Goal: Information Seeking & Learning: Learn about a topic

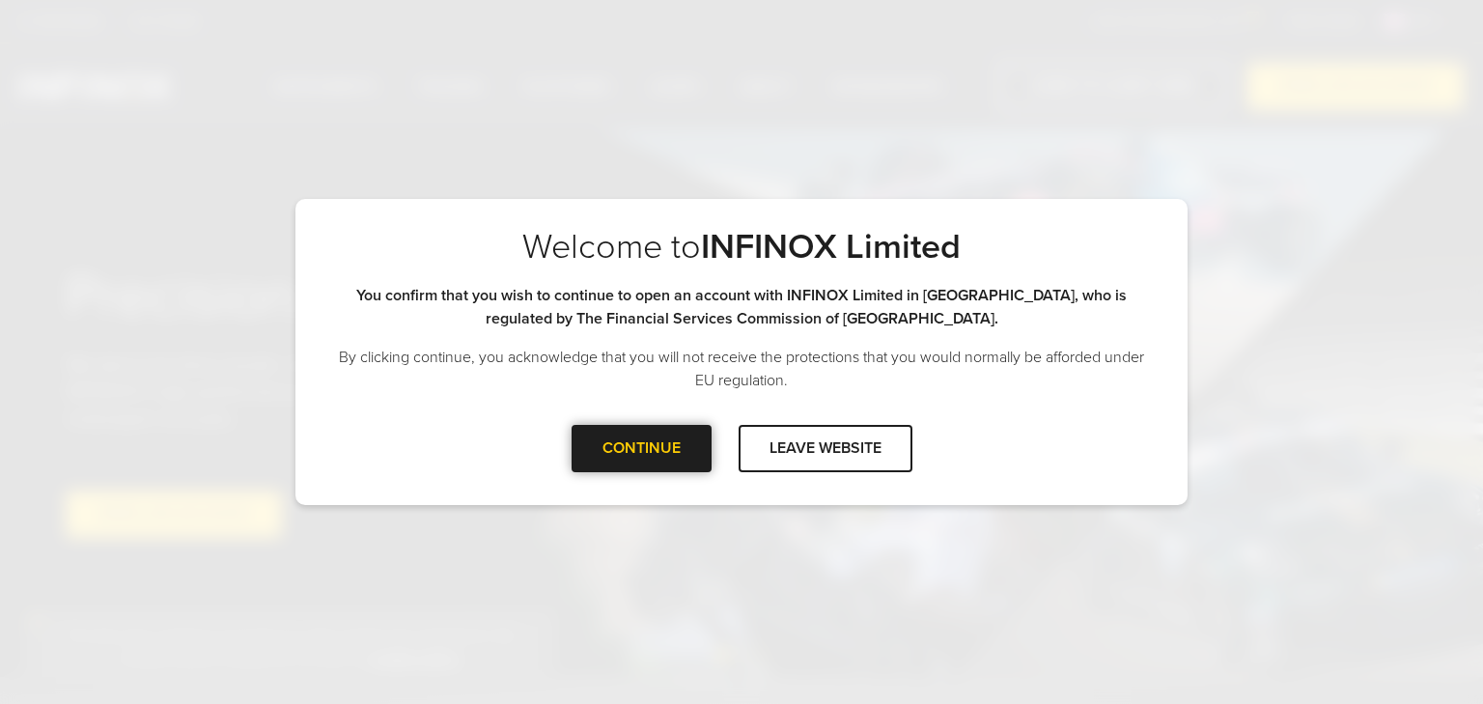
click at [643, 439] on div "CONTINUE" at bounding box center [642, 448] width 140 height 47
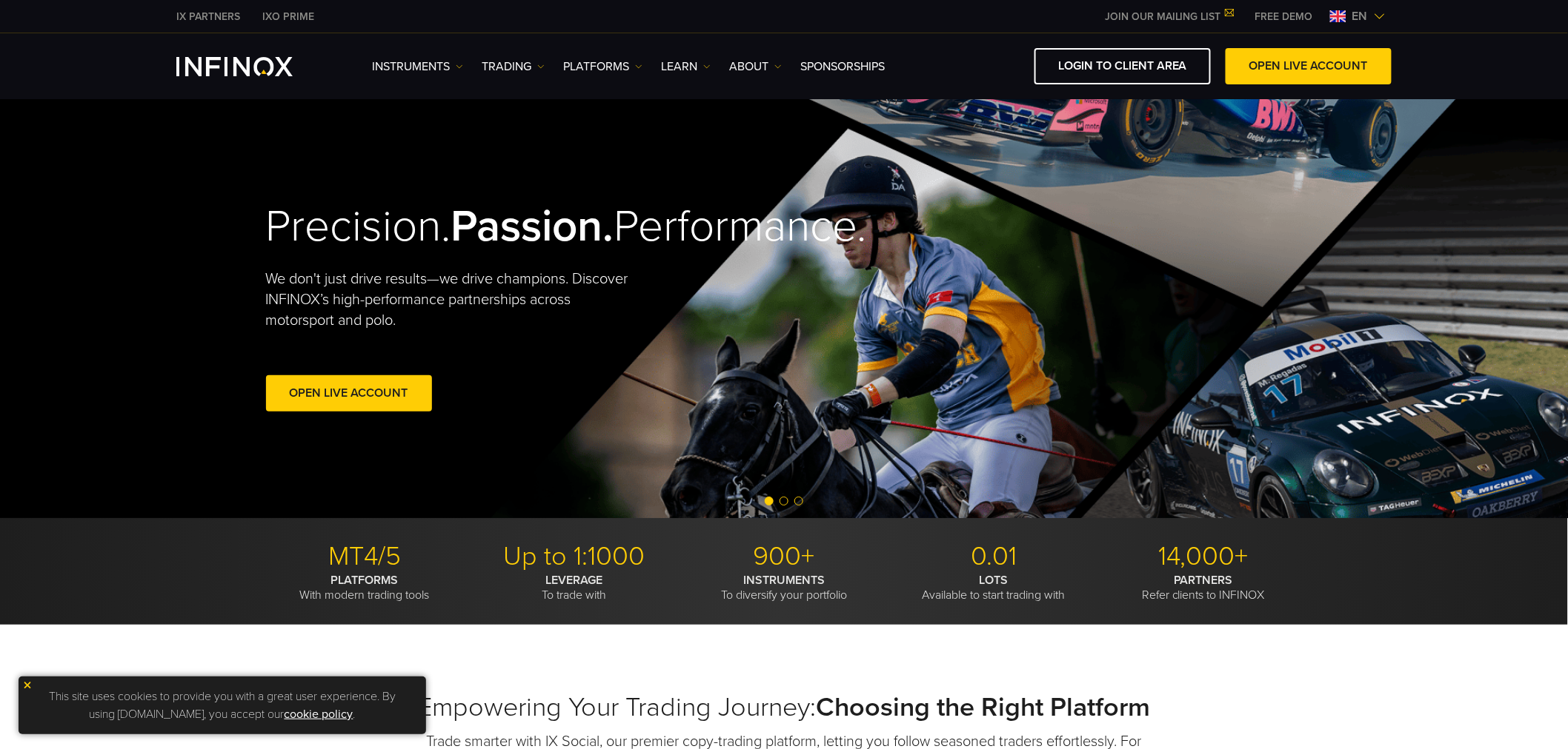
scroll to position [164, 0]
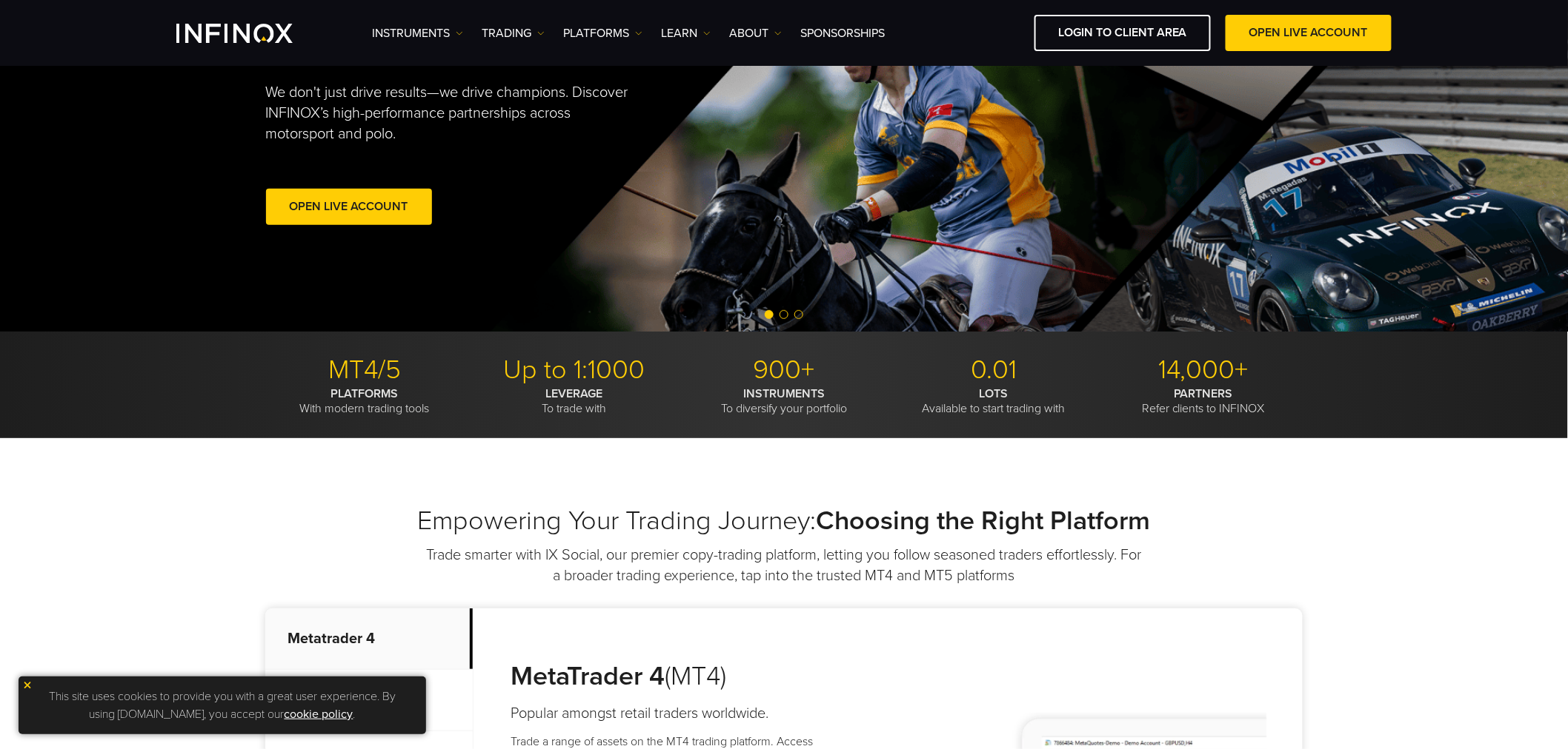
click at [28, 384] on img at bounding box center [28, 686] width 11 height 11
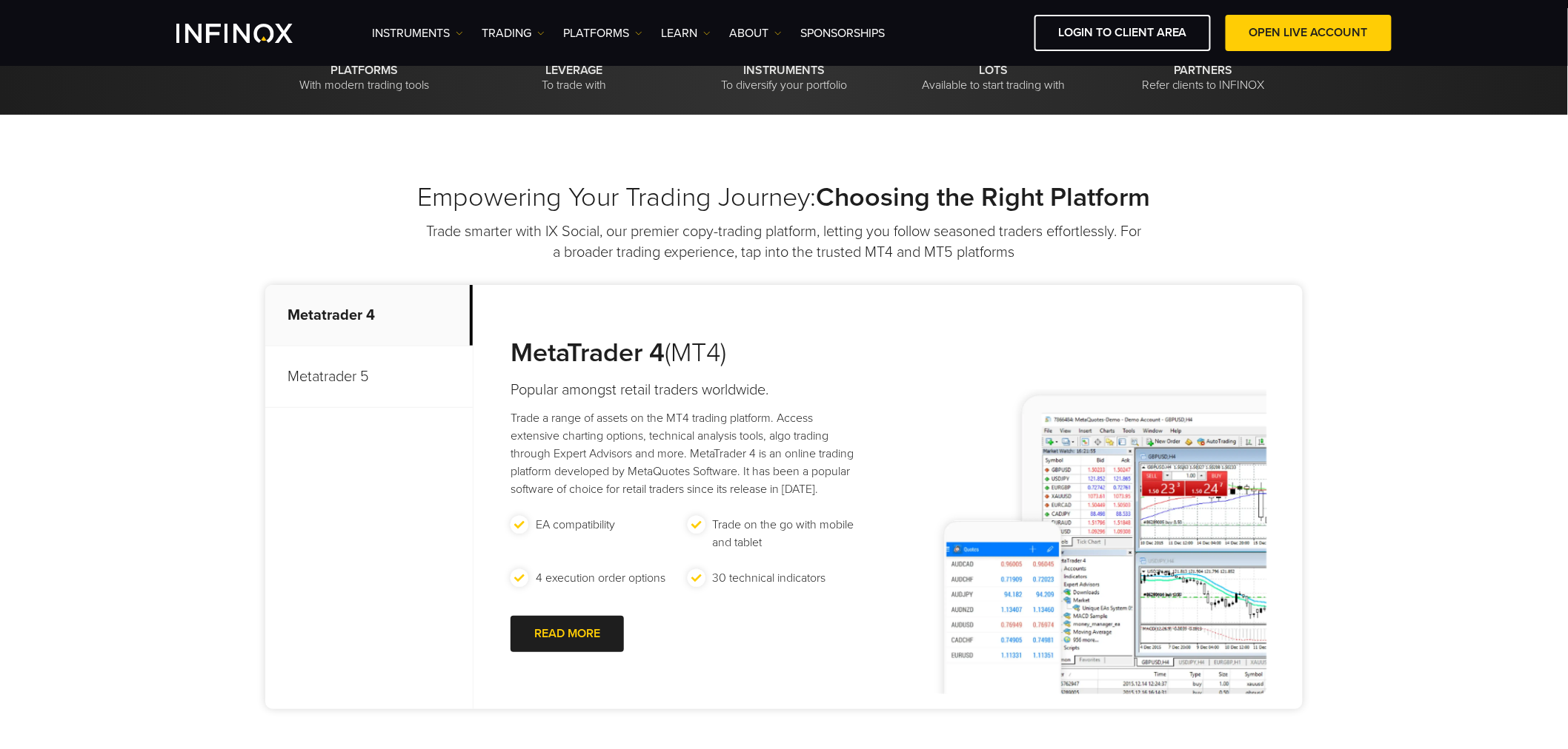
scroll to position [329, 0]
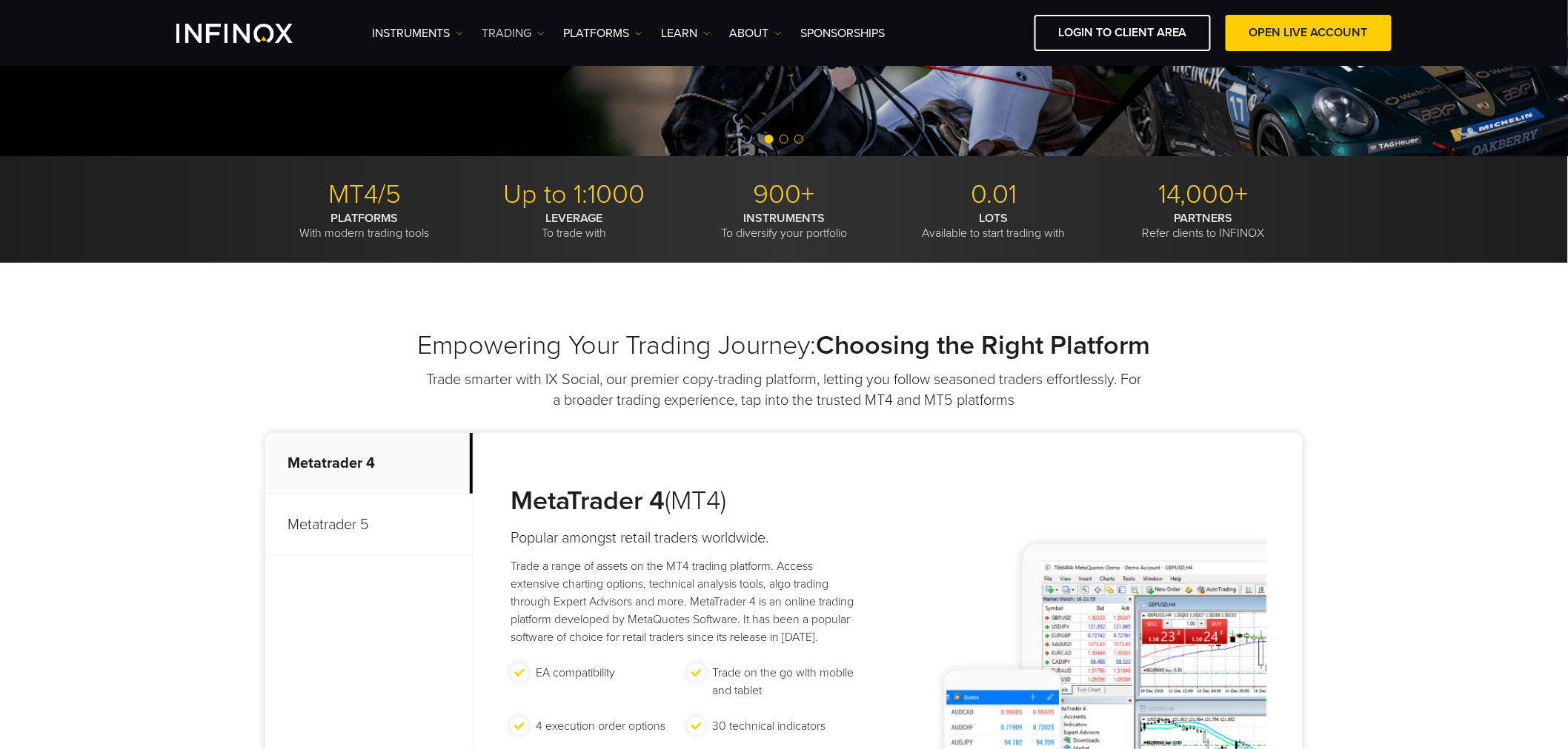
click at [511, 35] on link "TRADING" at bounding box center [513, 33] width 63 height 18
click at [758, 31] on link "ABOUT" at bounding box center [755, 33] width 53 height 18
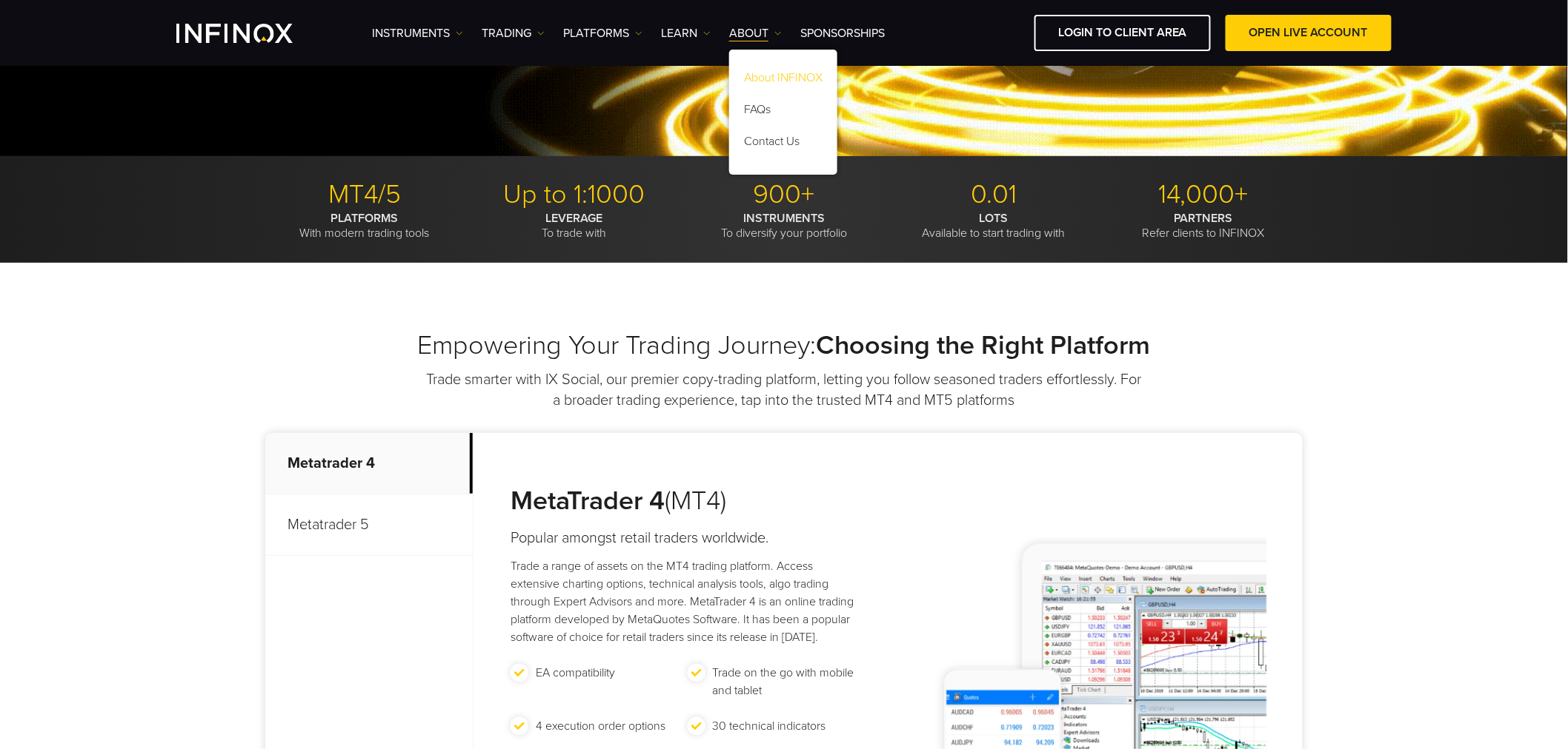
click at [766, 73] on link "About INFINOX" at bounding box center [782, 80] width 108 height 32
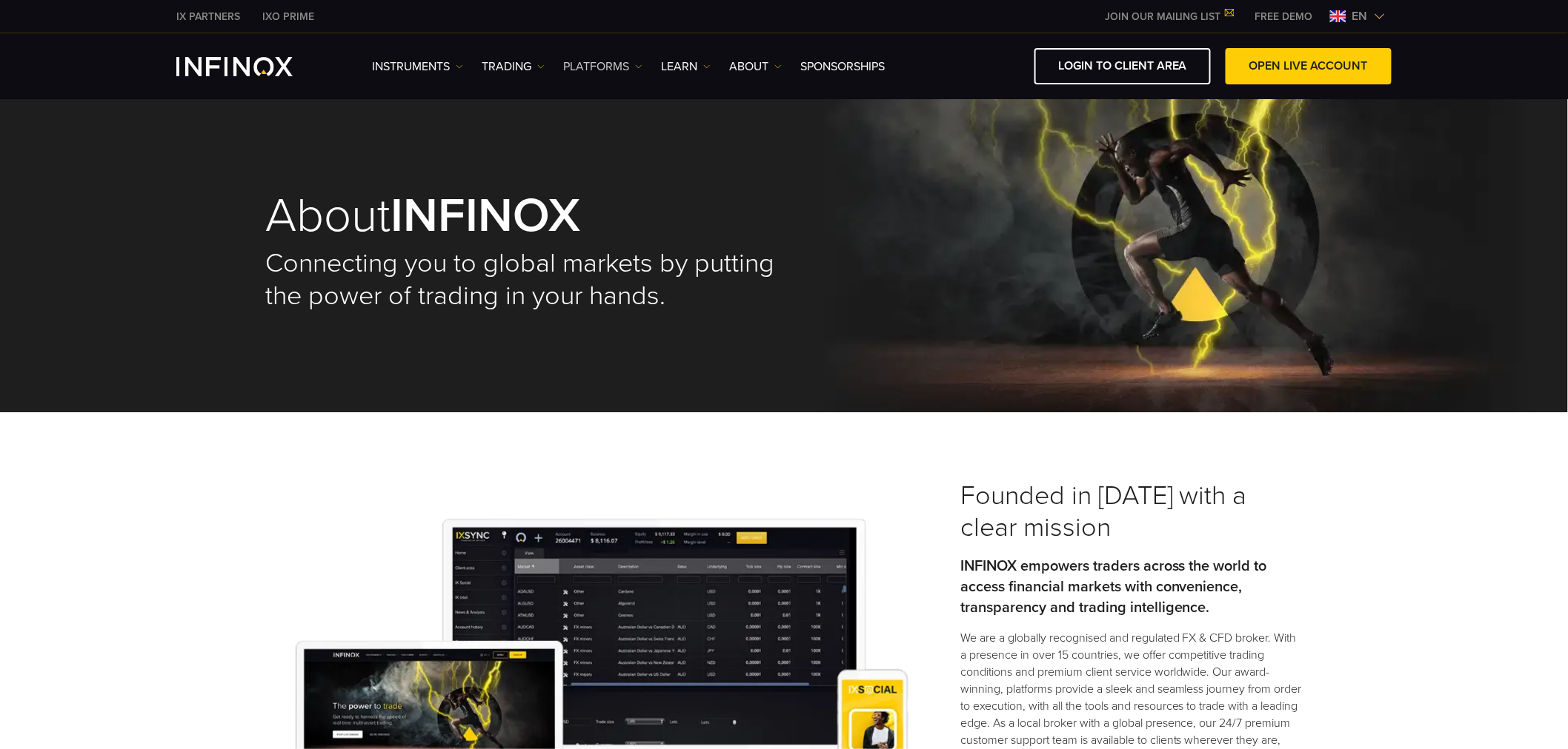
click at [609, 63] on link "PLATFORMS" at bounding box center [602, 66] width 79 height 18
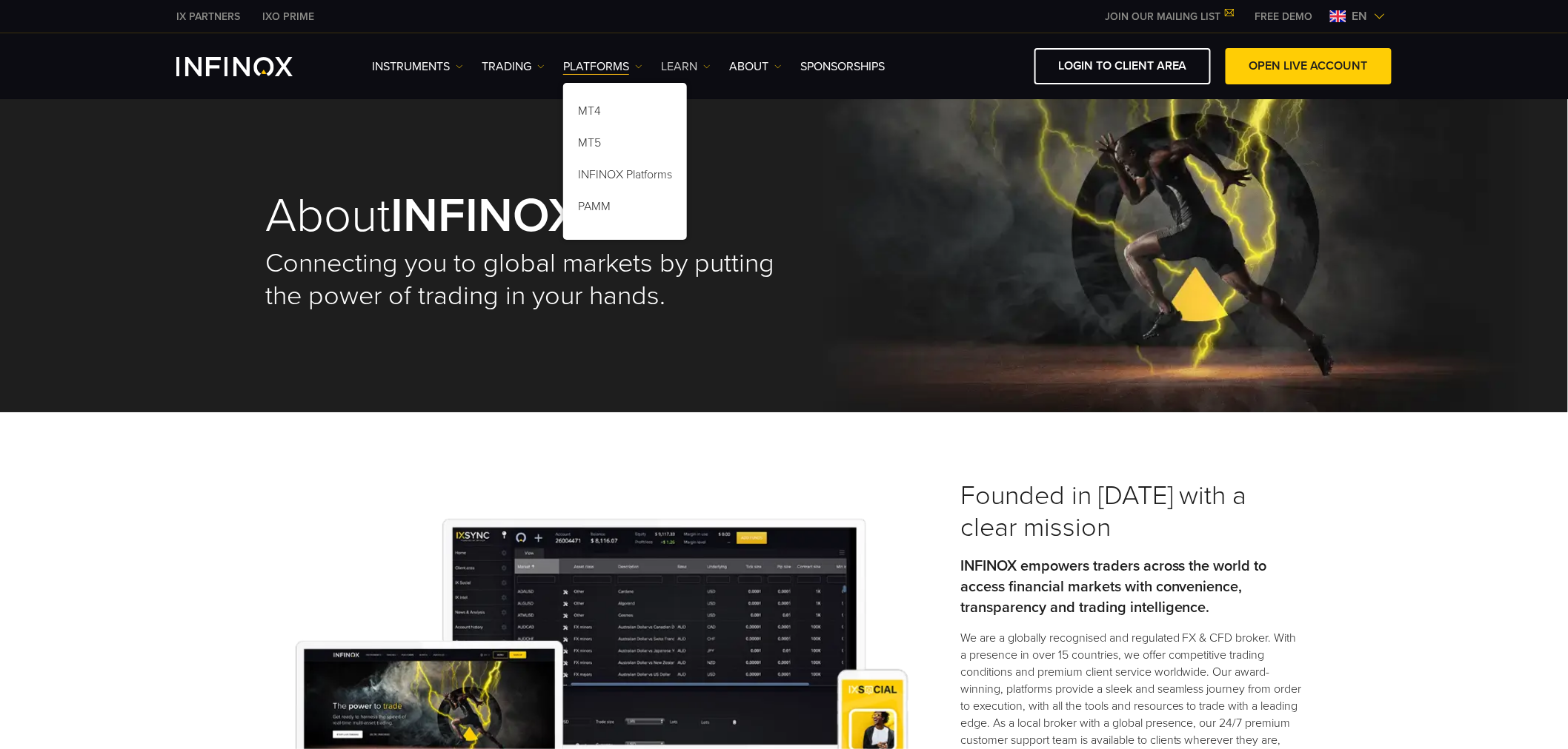
click at [686, 62] on link "Learn" at bounding box center [685, 66] width 50 height 18
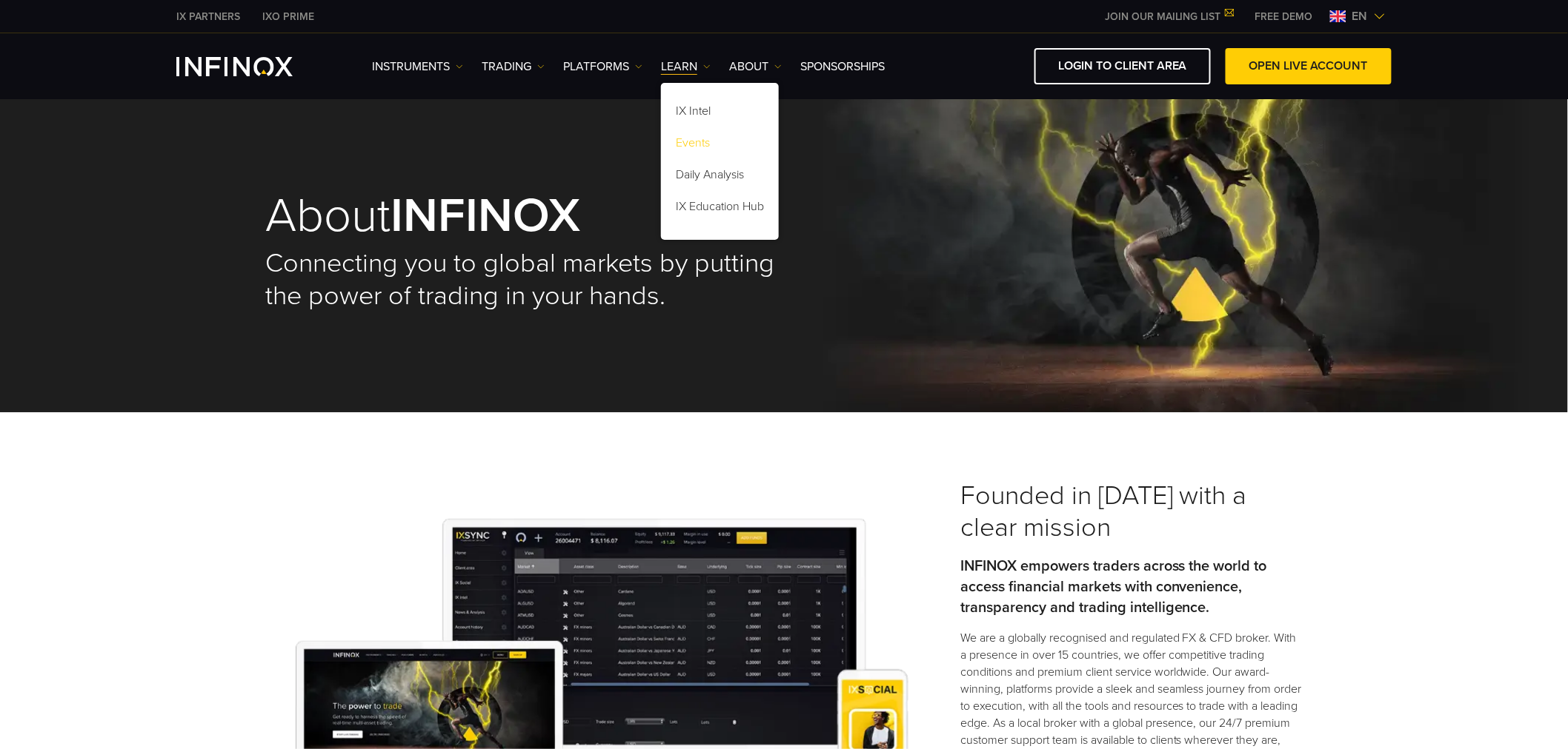
click at [690, 137] on link "Events" at bounding box center [720, 146] width 118 height 32
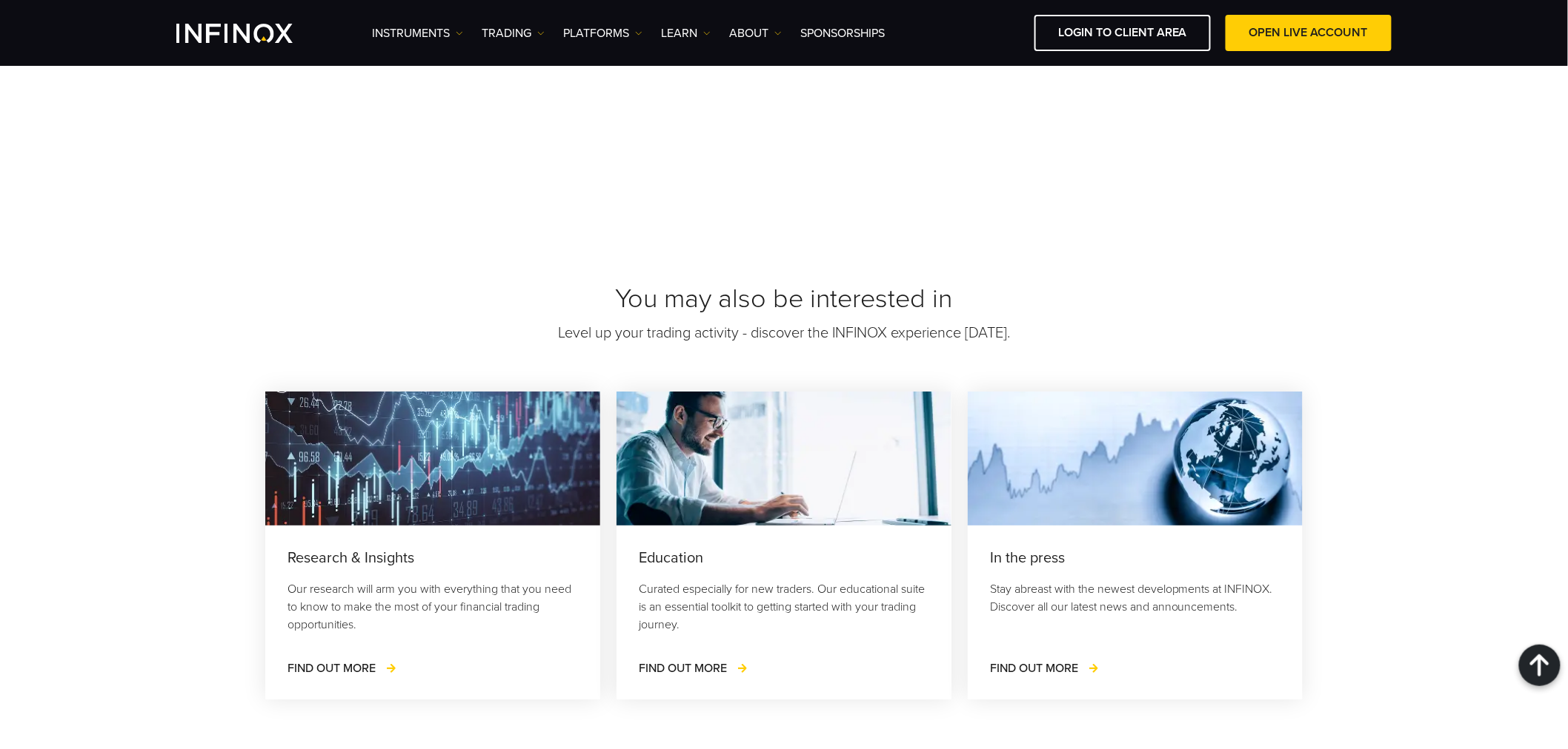
scroll to position [2075, 0]
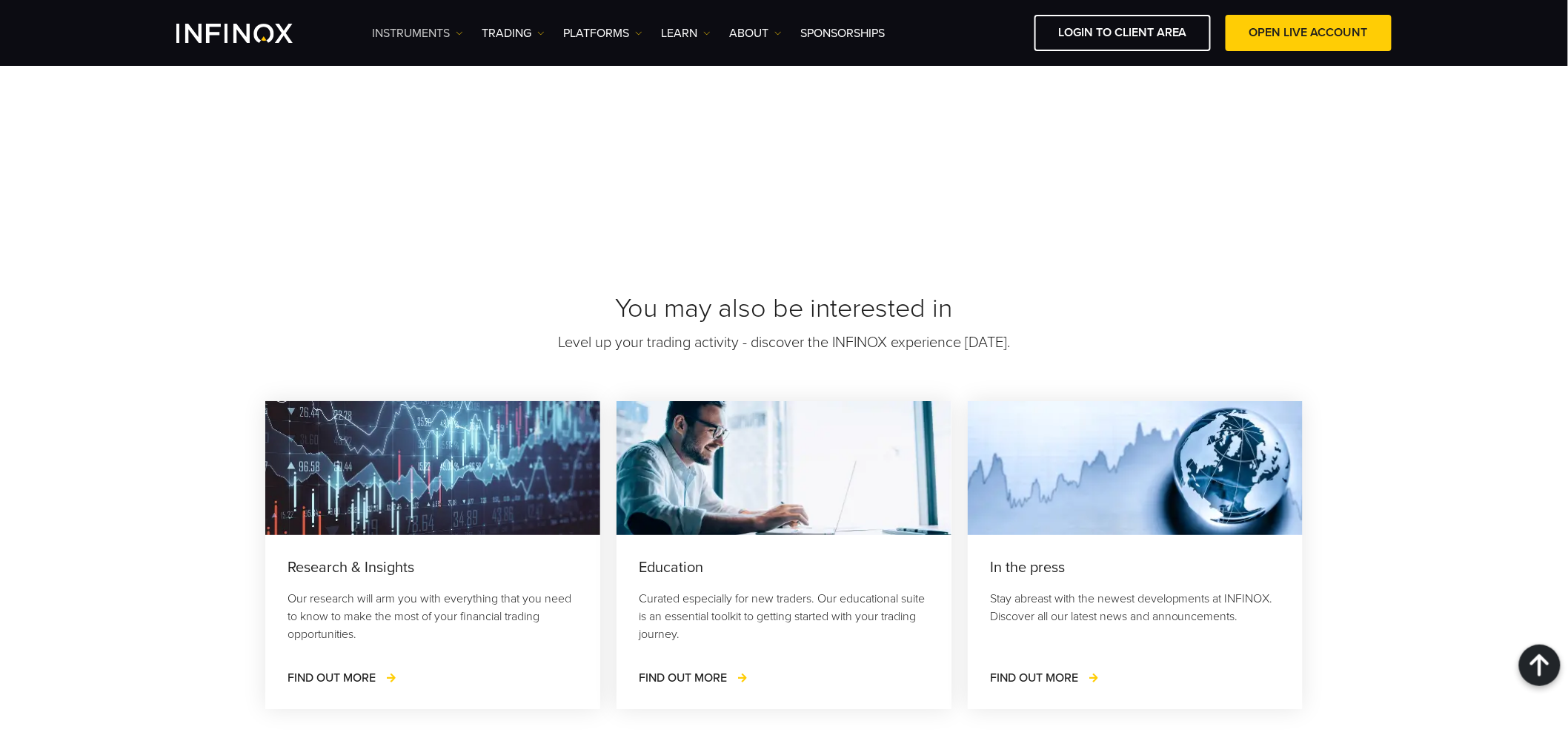
click at [432, 34] on link "Instruments" at bounding box center [417, 33] width 91 height 18
click at [443, 113] on link "Product Information" at bounding box center [436, 113] width 129 height 32
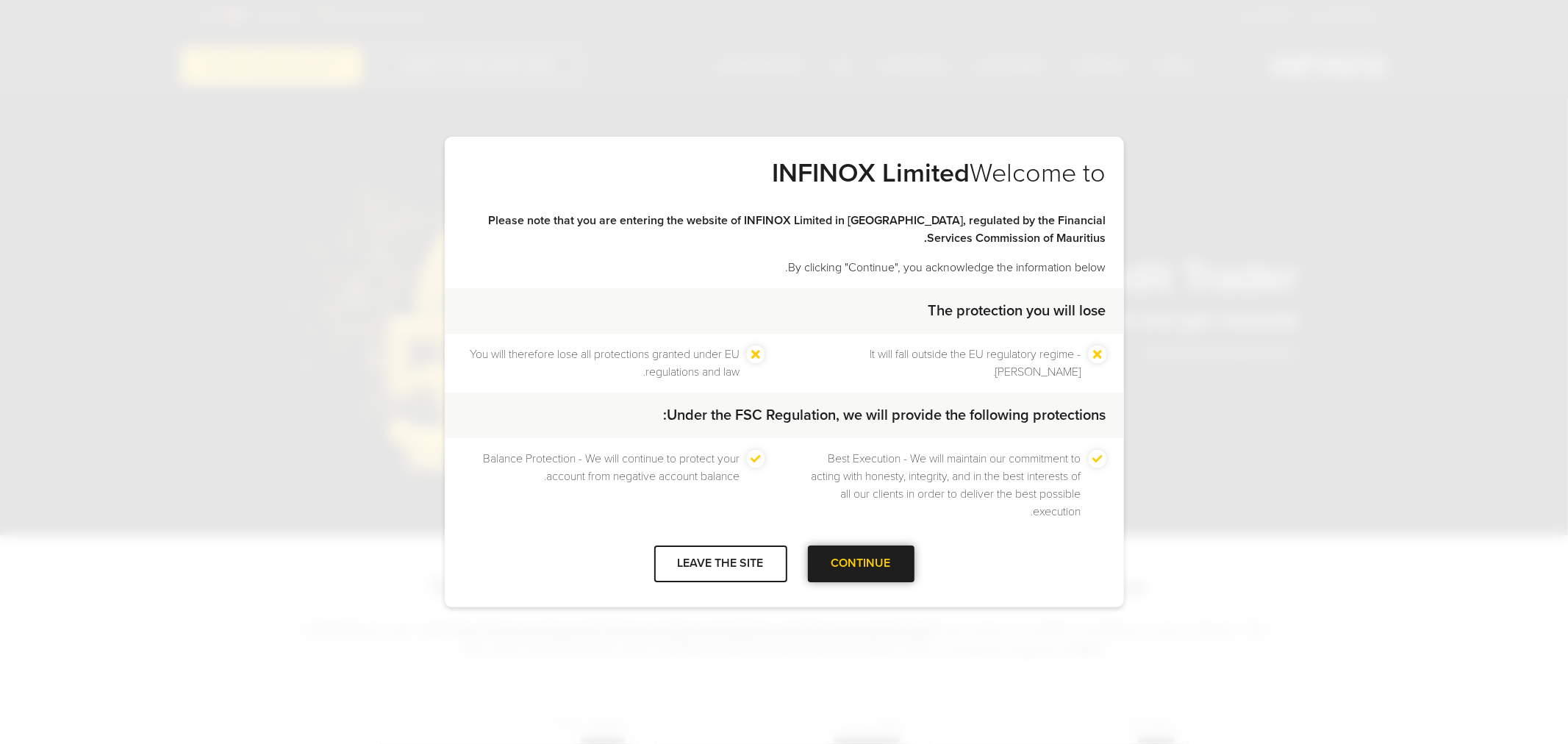
click at [879, 561] on font "Continue" at bounding box center [861, 563] width 59 height 14
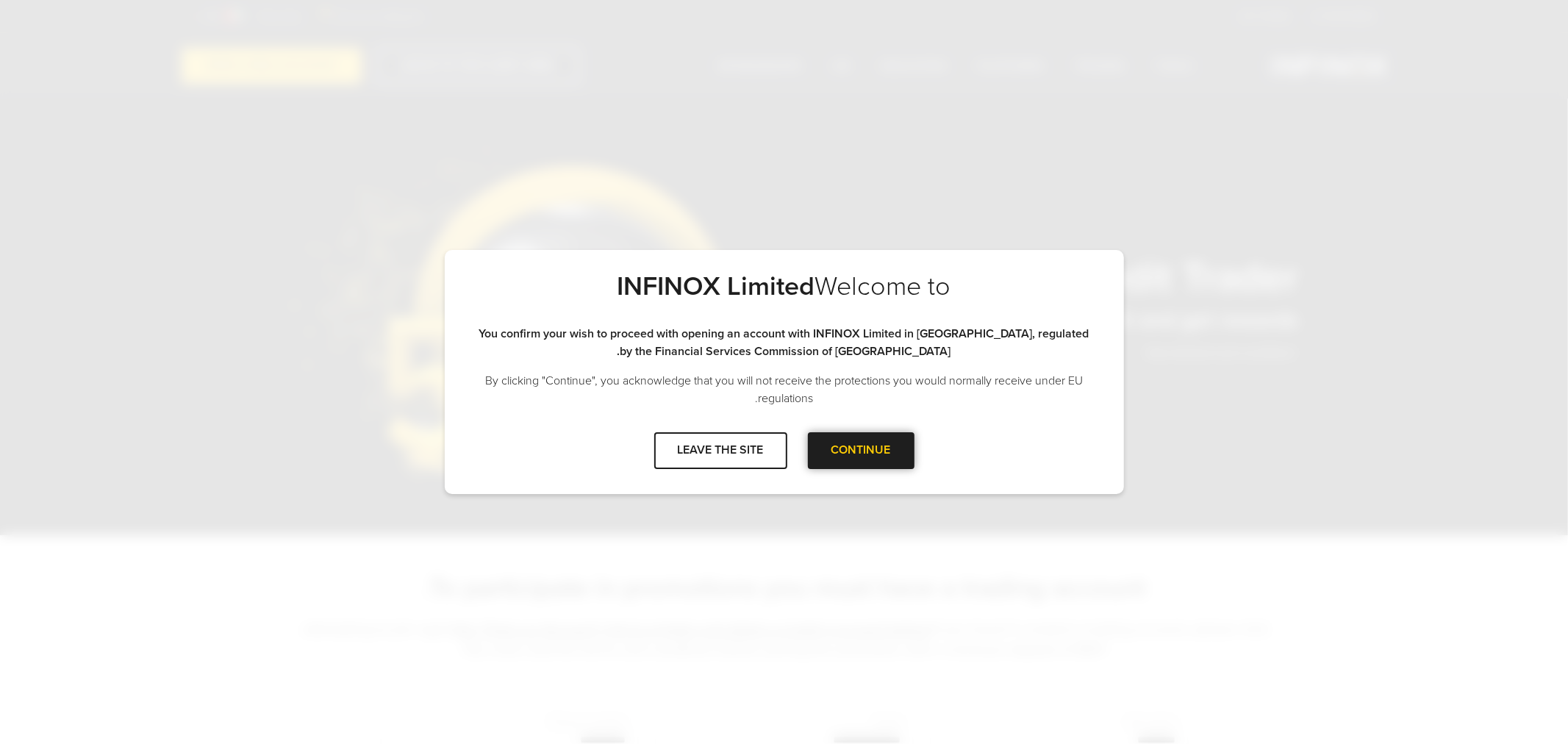
click at [861, 451] on div at bounding box center [861, 451] width 0 height 0
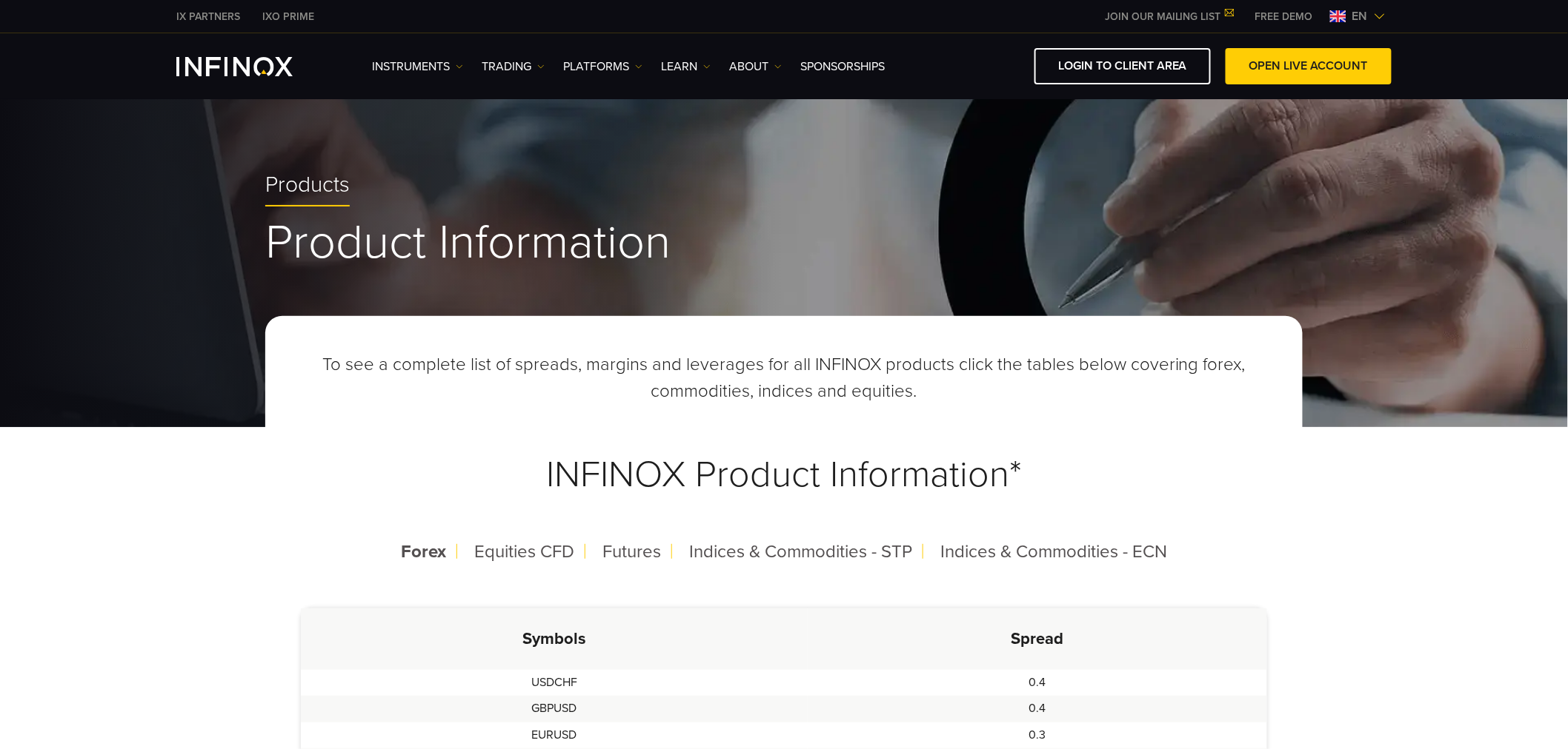
scroll to position [247, 0]
